Goal: Information Seeking & Learning: Learn about a topic

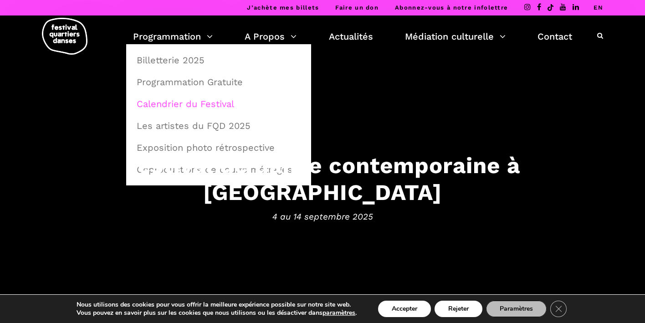
click at [178, 103] on link "Calendrier du Festival" at bounding box center [218, 103] width 175 height 21
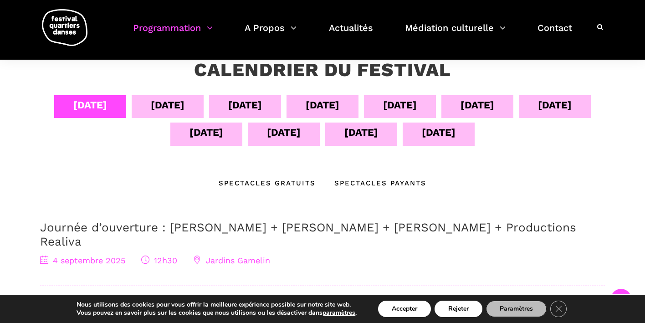
scroll to position [168, 0]
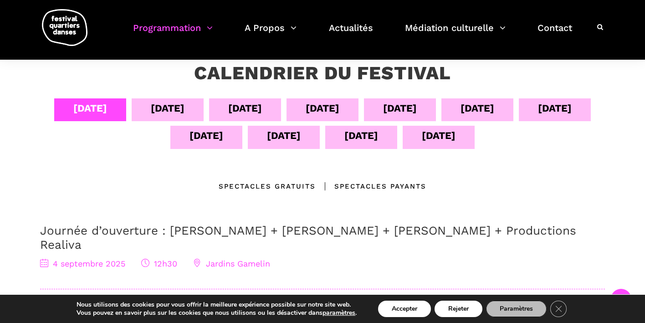
click at [361, 146] on div "13 sept" at bounding box center [361, 137] width 72 height 23
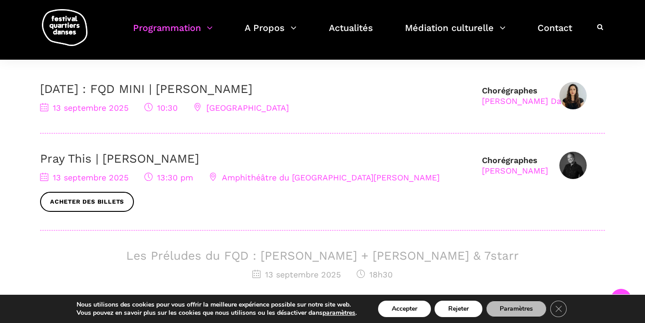
scroll to position [309, 0]
